Goal: Information Seeking & Learning: Understand process/instructions

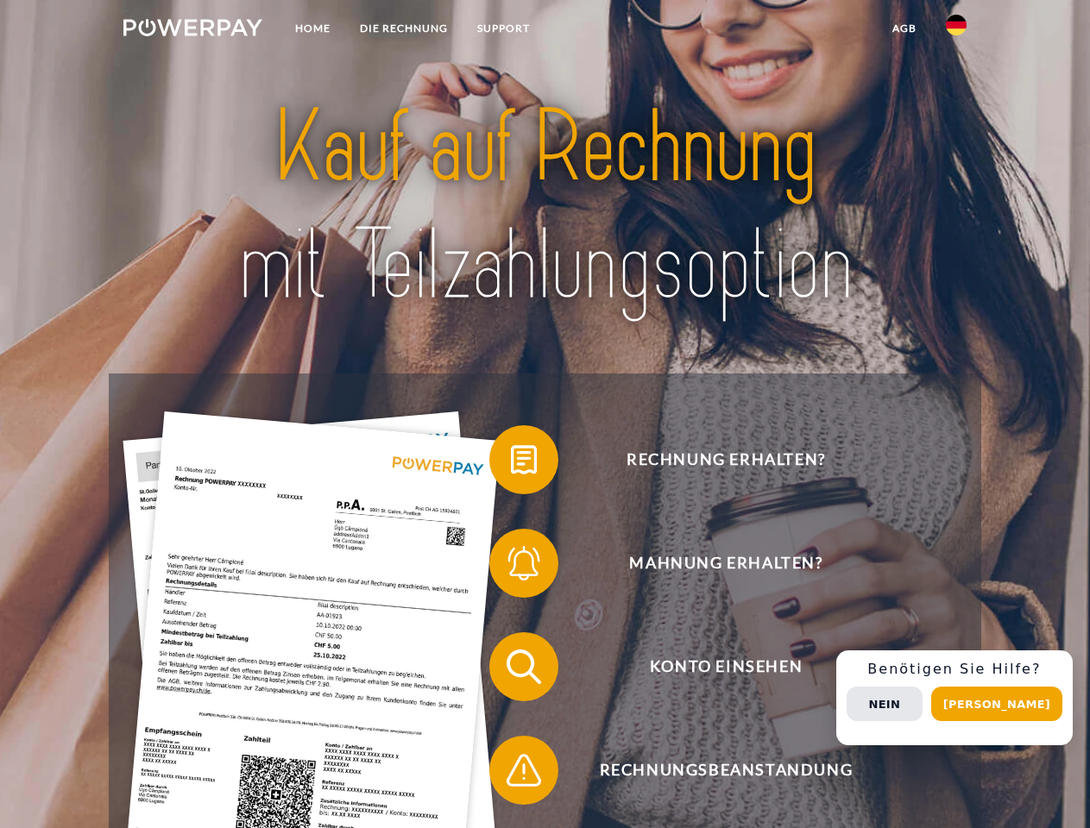
click at [192, 30] on img at bounding box center [192, 27] width 139 height 17
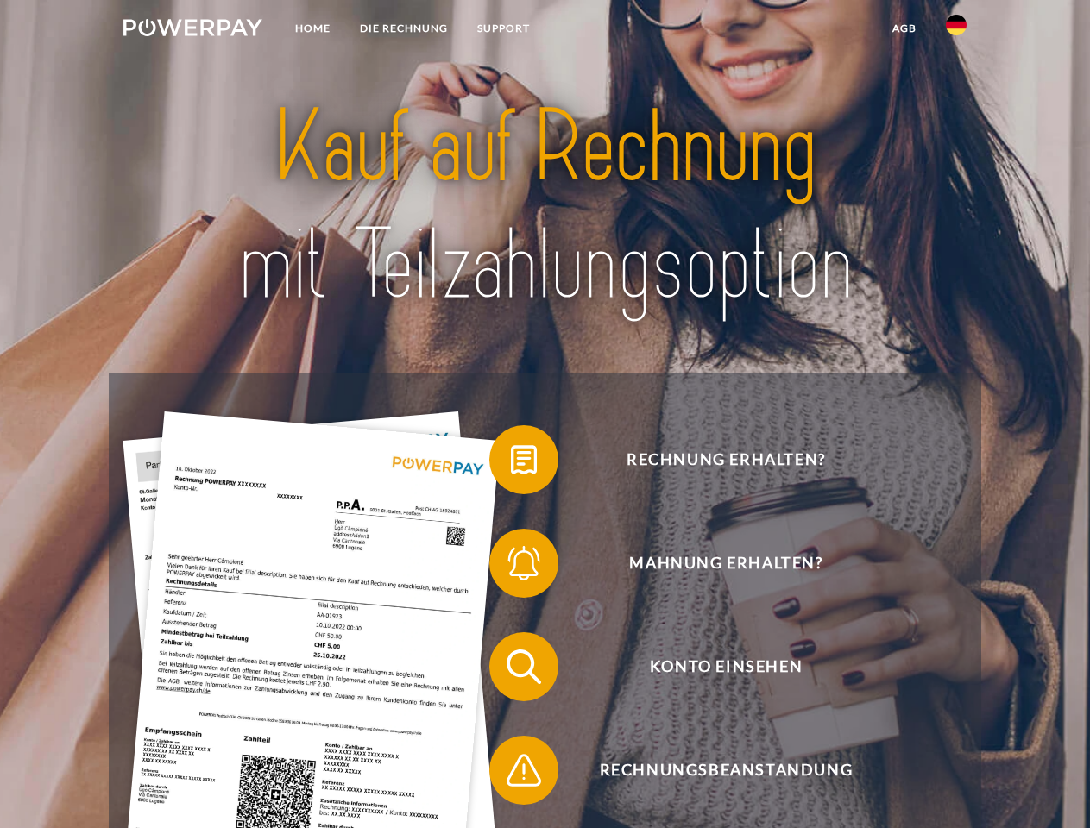
click at [956, 30] on img at bounding box center [956, 25] width 21 height 21
click at [903, 28] on link "agb" at bounding box center [903, 28] width 53 height 31
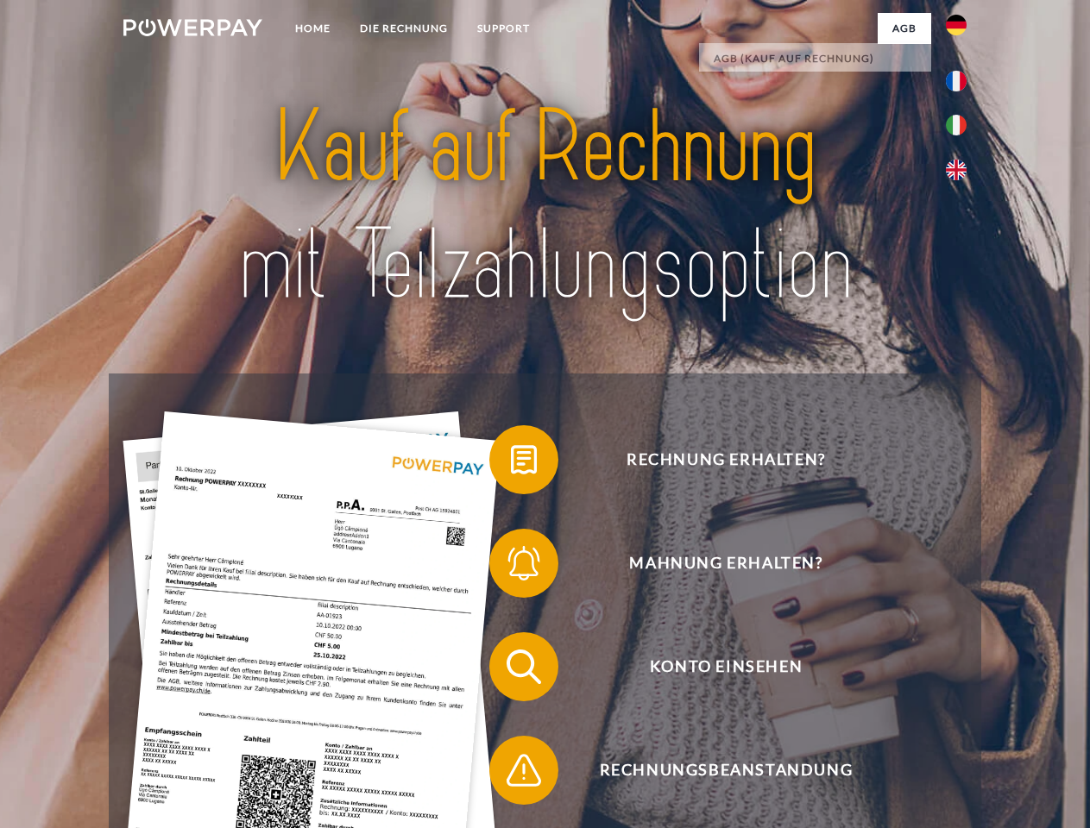
click at [511, 463] on span at bounding box center [498, 460] width 86 height 86
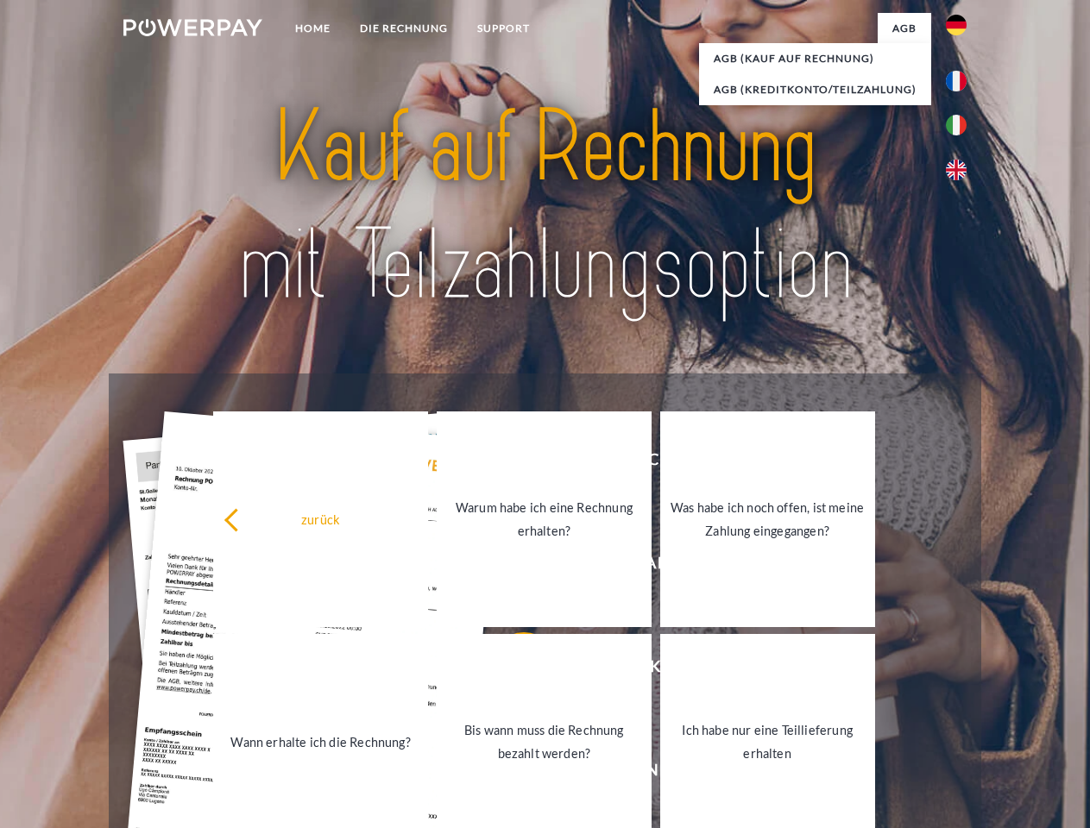
click at [511, 567] on link "Warum habe ich eine Rechnung erhalten?" at bounding box center [544, 520] width 215 height 216
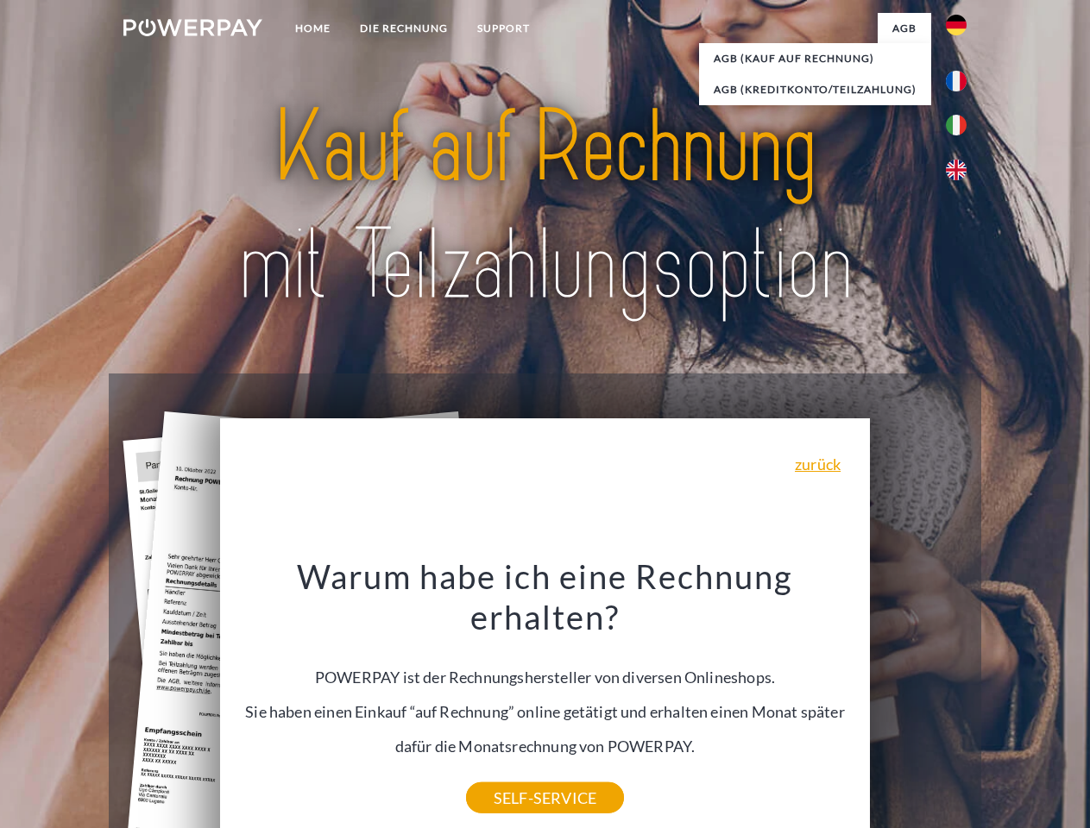
click at [511, 670] on div "Warum habe ich eine Rechnung erhalten? POWERPAY ist der Rechnungshersteller von…" at bounding box center [545, 677] width 630 height 242
click at [511, 774] on div "Warum habe ich eine Rechnung erhalten? POWERPAY ist der Rechnungshersteller von…" at bounding box center [545, 677] width 630 height 242
click at [960, 698] on div "Rechnung erhalten? Mahnung erhalten? Konto einsehen" at bounding box center [544, 719] width 871 height 690
click at [918, 701] on span "Konto einsehen" at bounding box center [725, 666] width 423 height 69
click at [1003, 704] on header "Home DIE RECHNUNG SUPPORT" at bounding box center [545, 595] width 1090 height 1191
